Goal: Task Accomplishment & Management: Manage account settings

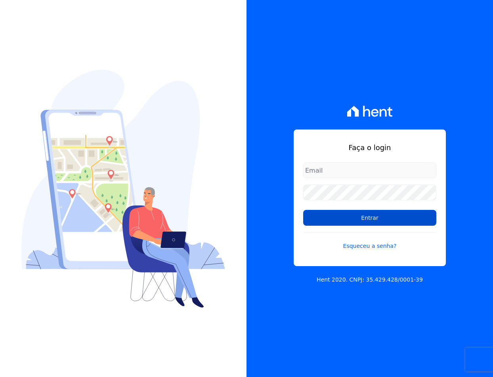
click at [332, 214] on input "Entrar" at bounding box center [369, 218] width 133 height 16
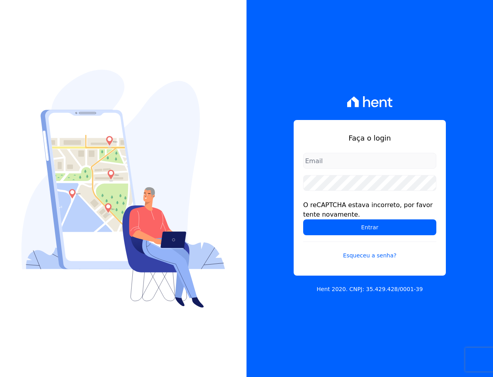
type input "sac@jdgconstrutora.com.br"
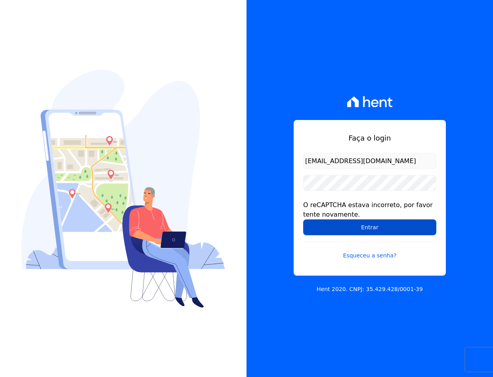
click at [354, 223] on input "Entrar" at bounding box center [369, 228] width 133 height 16
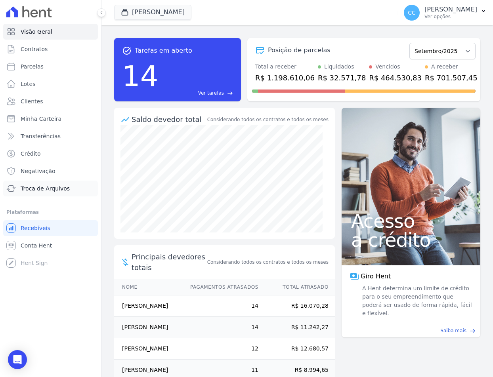
click at [49, 192] on span "Troca de Arquivos" at bounding box center [45, 189] width 49 height 8
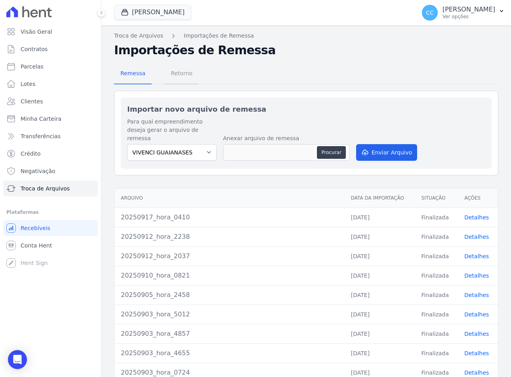
click at [175, 73] on span "Retorno" at bounding box center [181, 73] width 31 height 16
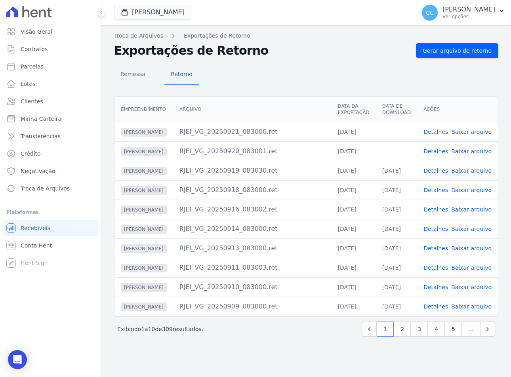
click at [480, 149] on link "Baixar arquivo" at bounding box center [472, 151] width 40 height 6
click at [480, 132] on link "Baixar arquivo" at bounding box center [472, 132] width 40 height 6
click at [337, 46] on h2 "Exportações de Retorno" at bounding box center [262, 51] width 296 height 14
drag, startPoint x: 315, startPoint y: 81, endPoint x: 172, endPoint y: 13, distance: 157.8
click at [315, 81] on div "Remessa Retorno" at bounding box center [306, 75] width 385 height 21
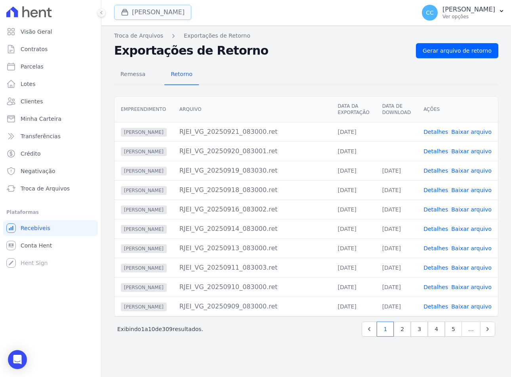
click at [150, 11] on button "[PERSON_NAME]" at bounding box center [152, 12] width 77 height 15
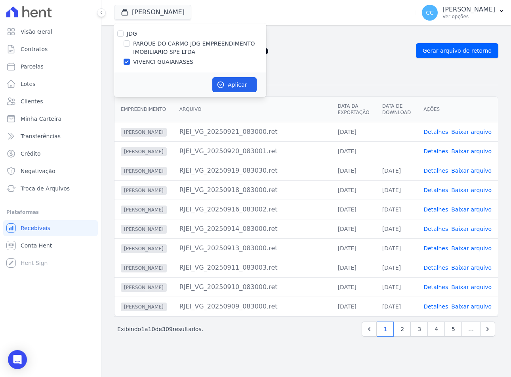
click at [144, 45] on label "PARQUE DO CARMO JDG EMPREENDIMENTO IMOBILIARIO SPE LTDA" at bounding box center [199, 48] width 133 height 17
click at [130, 45] on input "PARQUE DO CARMO JDG EMPREENDIMENTO IMOBILIARIO SPE LTDA" at bounding box center [127, 43] width 6 height 6
checkbox input "true"
click at [142, 58] on label "VIVENCI GUAIANASES" at bounding box center [163, 62] width 60 height 8
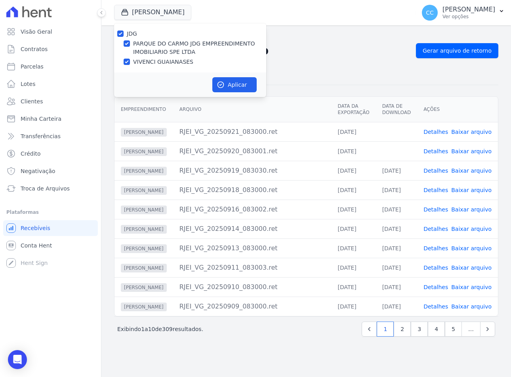
click at [130, 59] on input "VIVENCI GUAIANASES" at bounding box center [127, 62] width 6 height 6
checkbox input "false"
click at [230, 82] on button "Aplicar" at bounding box center [235, 84] width 44 height 15
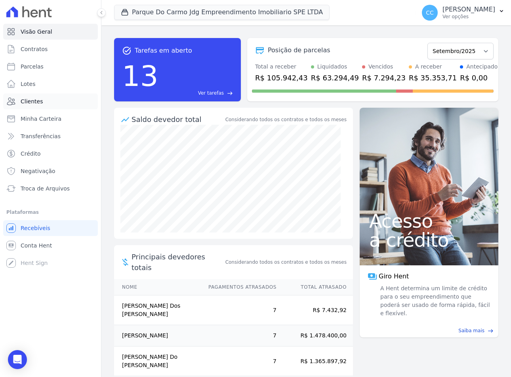
click at [29, 99] on span "Clientes" at bounding box center [32, 102] width 22 height 8
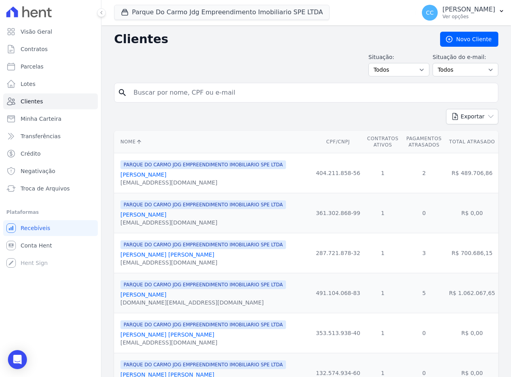
click at [204, 88] on input "search" at bounding box center [312, 93] width 366 height 16
type input "gabrielly"
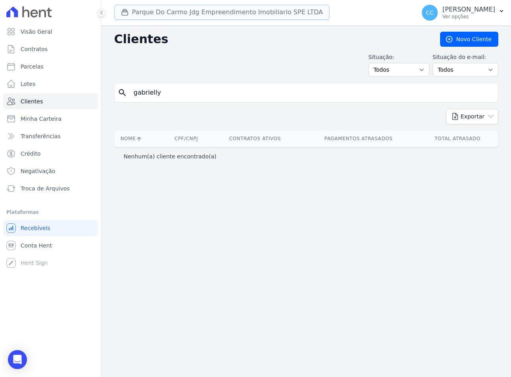
click at [175, 10] on button "Parque Do Carmo Jdg Empreendimento Imobiliario SPE LTDA" at bounding box center [222, 12] width 216 height 15
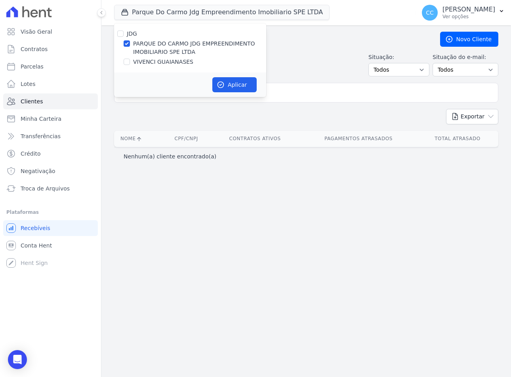
click at [163, 61] on label "VIVENCI GUAIANASES" at bounding box center [163, 62] width 60 height 8
click at [130, 61] on input "VIVENCI GUAIANASES" at bounding box center [127, 62] width 6 height 6
checkbox input "true"
click at [155, 40] on label "PARQUE DO CARMO JDG EMPREENDIMENTO IMOBILIARIO SPE LTDA" at bounding box center [199, 48] width 133 height 17
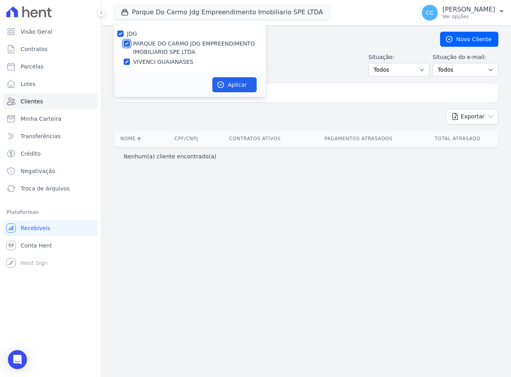
click at [130, 40] on input "PARQUE DO CARMO JDG EMPREENDIMENTO IMOBILIARIO SPE LTDA" at bounding box center [127, 43] width 6 height 6
checkbox input "false"
click at [230, 88] on button "Aplicar" at bounding box center [235, 84] width 44 height 15
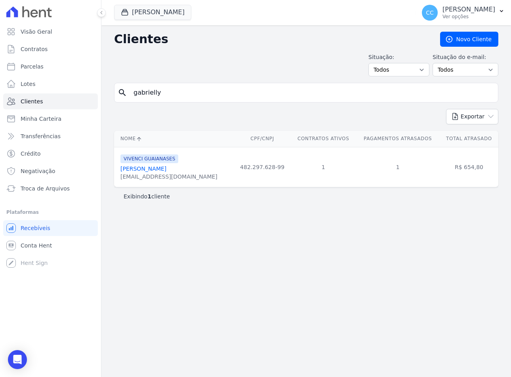
click at [166, 169] on link "[PERSON_NAME]" at bounding box center [144, 169] width 46 height 6
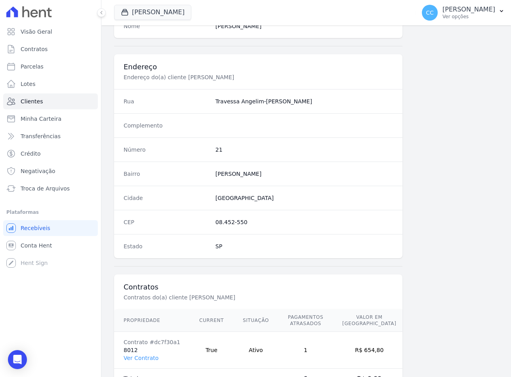
scroll to position [371, 0]
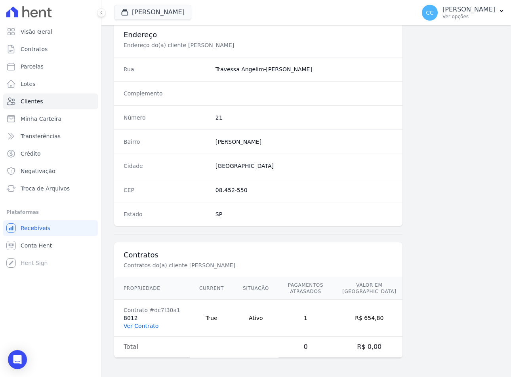
click at [153, 327] on link "Ver Contrato" at bounding box center [141, 326] width 35 height 6
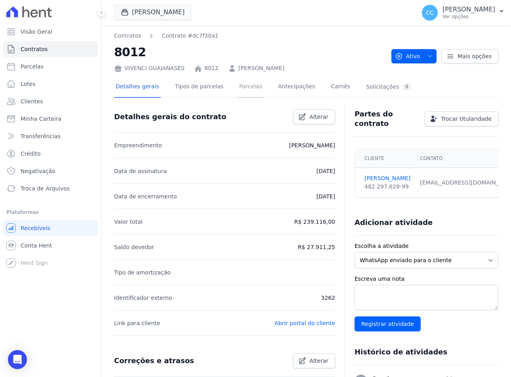
click at [238, 90] on link "Parcelas" at bounding box center [251, 87] width 26 height 21
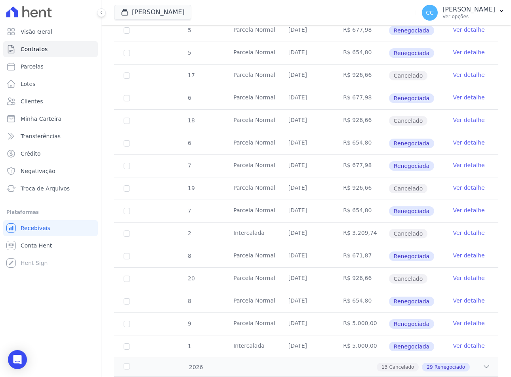
scroll to position [595, 0]
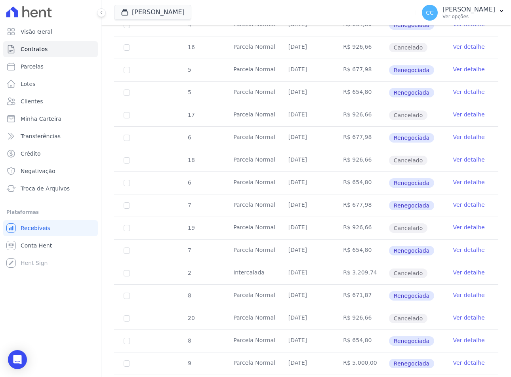
click at [453, 137] on link "Ver detalhe" at bounding box center [469, 137] width 32 height 8
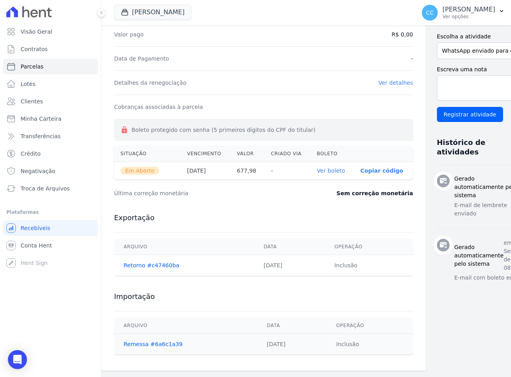
scroll to position [33, 0]
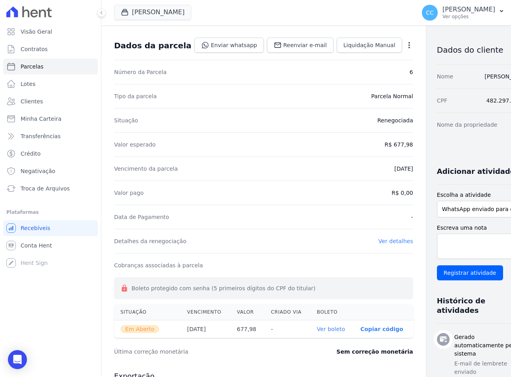
click at [406, 44] on icon "button" at bounding box center [410, 45] width 8 height 8
click at [353, 69] on link "Cancelar Cobrança" at bounding box center [376, 70] width 70 height 14
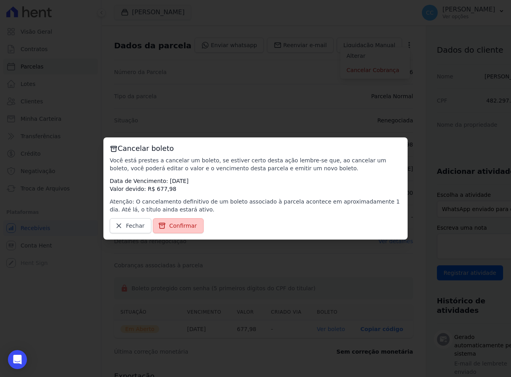
click at [170, 231] on link "Confirmar" at bounding box center [178, 225] width 51 height 15
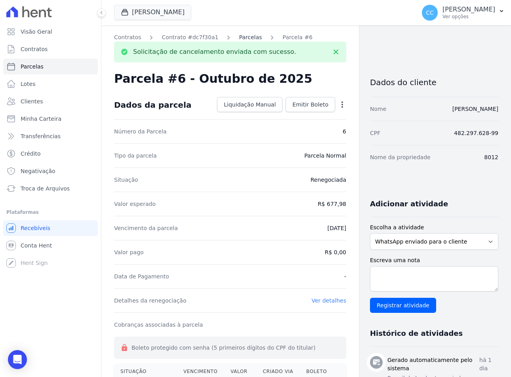
click at [239, 36] on link "Parcelas" at bounding box center [250, 37] width 23 height 8
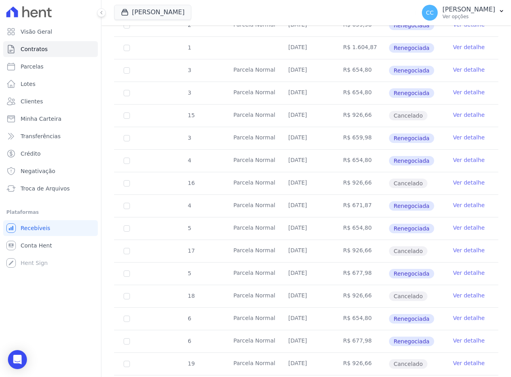
scroll to position [515, 0]
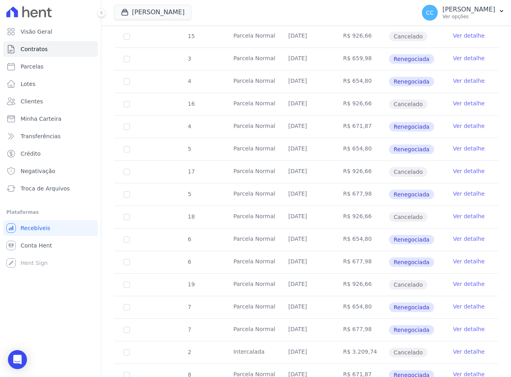
click at [453, 263] on link "Ver detalhe" at bounding box center [469, 262] width 32 height 8
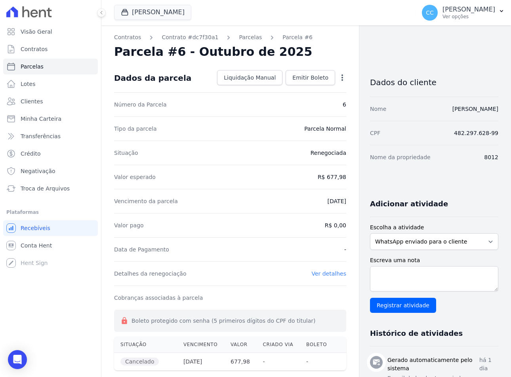
click at [341, 78] on icon "button" at bounding box center [343, 78] width 8 height 8
click at [310, 139] on div "Tipo da parcela Parcela Normal" at bounding box center [230, 129] width 232 height 24
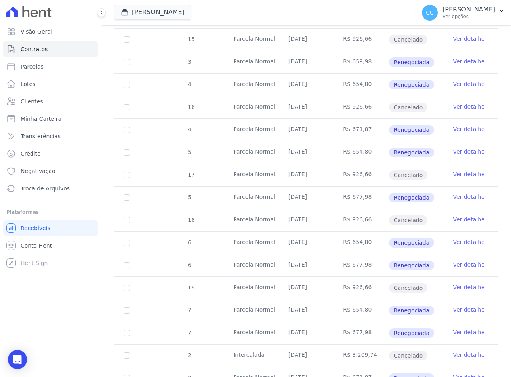
scroll to position [515, 0]
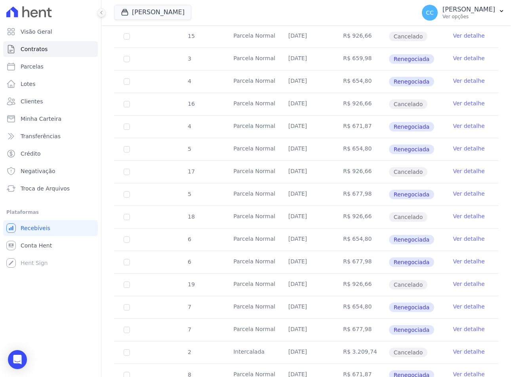
click at [453, 327] on link "Ver detalhe" at bounding box center [469, 330] width 32 height 8
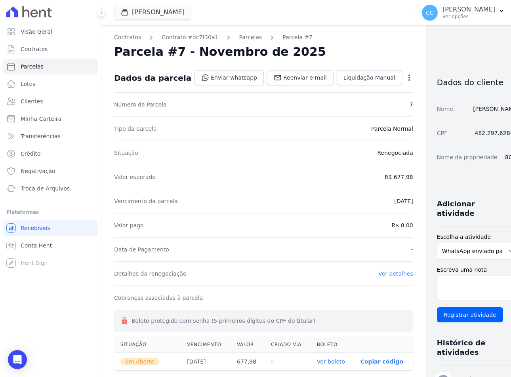
click at [406, 78] on icon "button" at bounding box center [410, 78] width 8 height 8
click at [354, 105] on link "Cancelar Cobrança" at bounding box center [376, 103] width 70 height 14
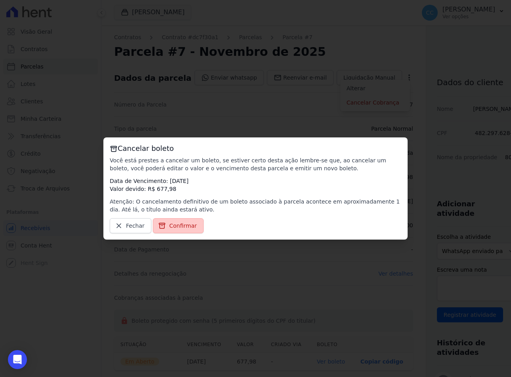
click at [180, 229] on span "Confirmar" at bounding box center [183, 226] width 28 height 8
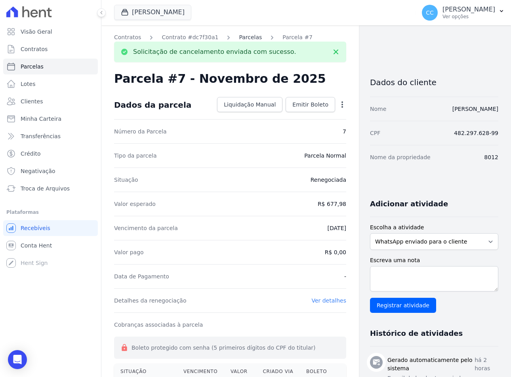
click at [239, 36] on link "Parcelas" at bounding box center [250, 37] width 23 height 8
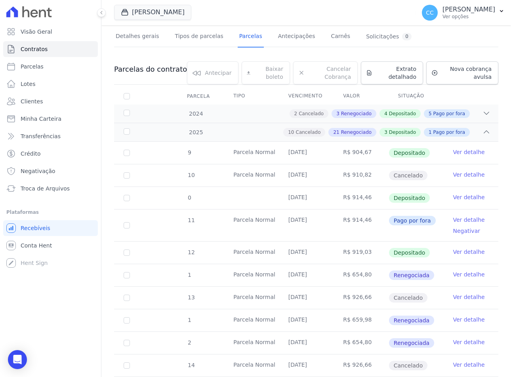
scroll to position [119, 0]
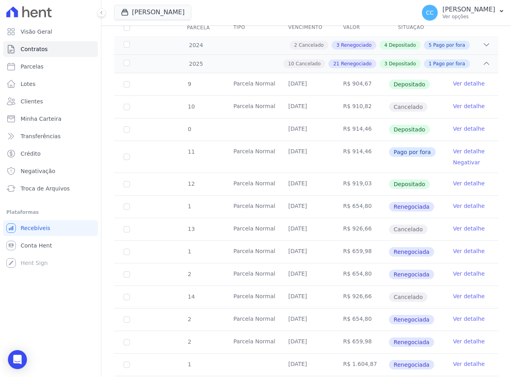
click at [458, 151] on link "Ver detalhe" at bounding box center [469, 151] width 32 height 8
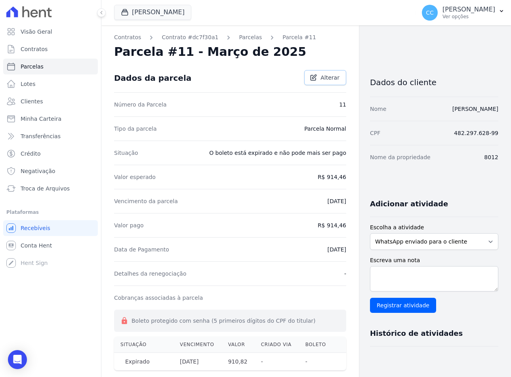
click at [326, 76] on span "Alterar" at bounding box center [330, 78] width 19 height 8
click at [167, 38] on link "Contrato #dc7f30a1" at bounding box center [190, 37] width 57 height 8
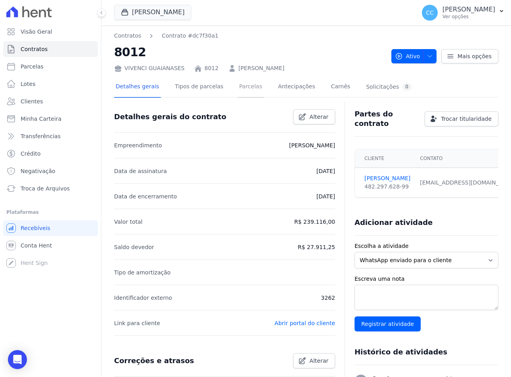
click at [244, 82] on link "Parcelas" at bounding box center [251, 87] width 26 height 21
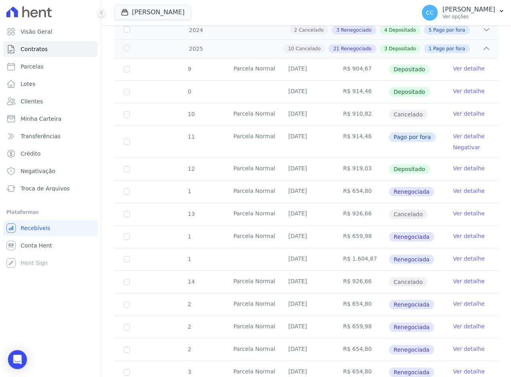
scroll to position [159, 0]
